Goal: Navigation & Orientation: Find specific page/section

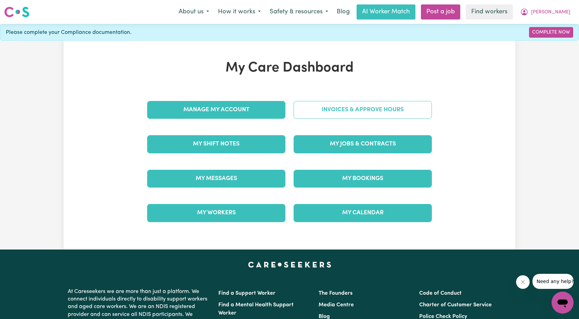
click at [332, 115] on link "Invoices & Approve Hours" at bounding box center [362, 110] width 138 height 18
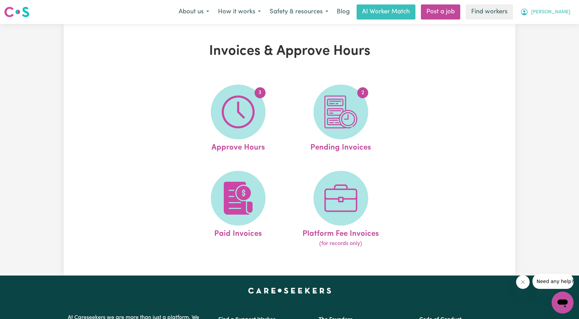
click at [528, 12] on icon "My Account" at bounding box center [524, 12] width 8 height 8
click at [542, 24] on link "My Dashboard" at bounding box center [547, 26] width 54 height 13
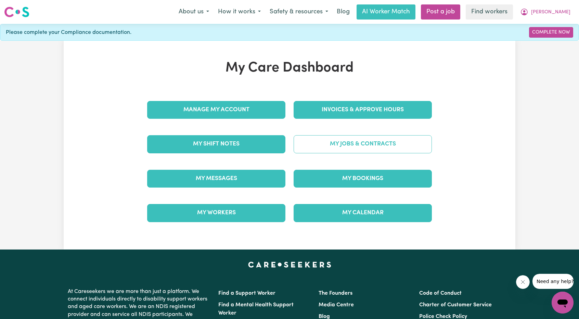
click at [344, 140] on link "My Jobs & Contracts" at bounding box center [362, 144] width 138 height 18
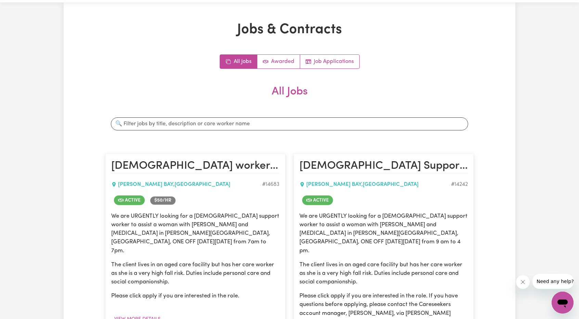
scroll to position [103, 0]
